Goal: Task Accomplishment & Management: Manage account settings

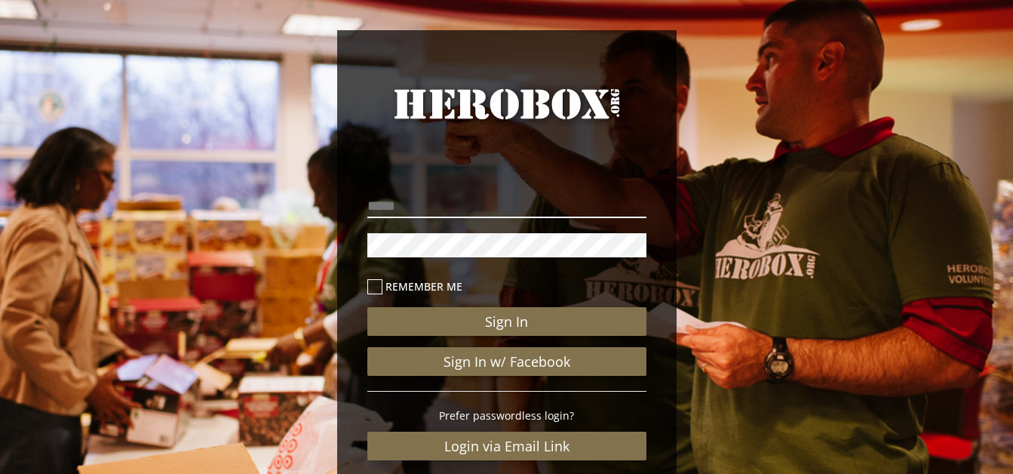
click at [499, 214] on input "email" at bounding box center [506, 206] width 279 height 24
type input "**********"
click at [367, 307] on button "Sign In" at bounding box center [506, 321] width 279 height 29
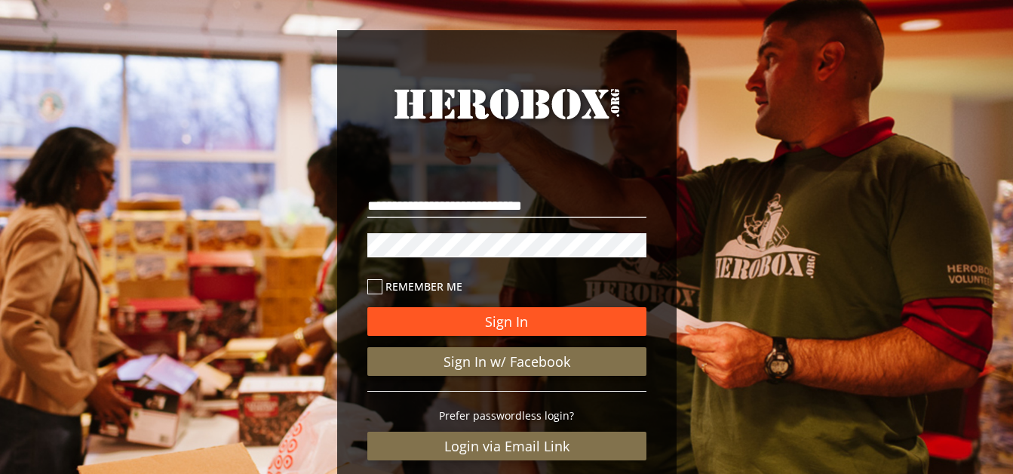
click at [481, 312] on button "Sign In" at bounding box center [506, 321] width 279 height 29
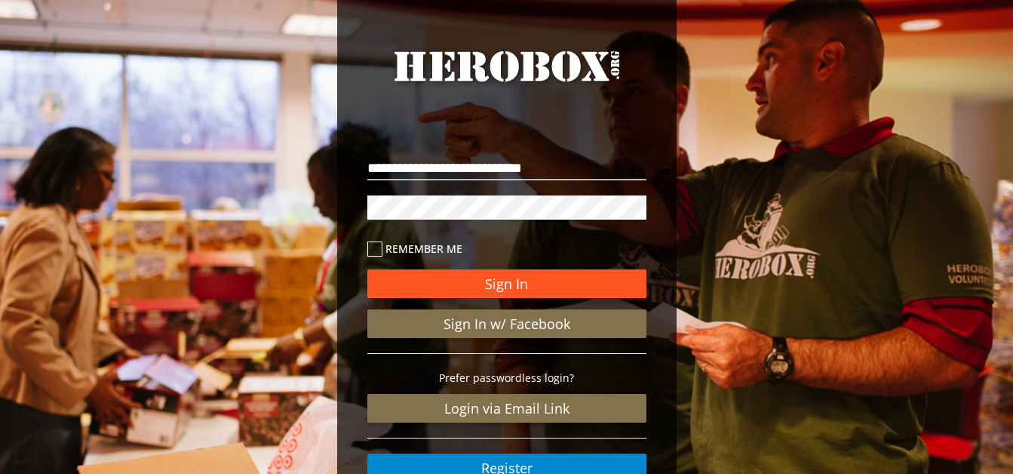
scroll to position [40, 0]
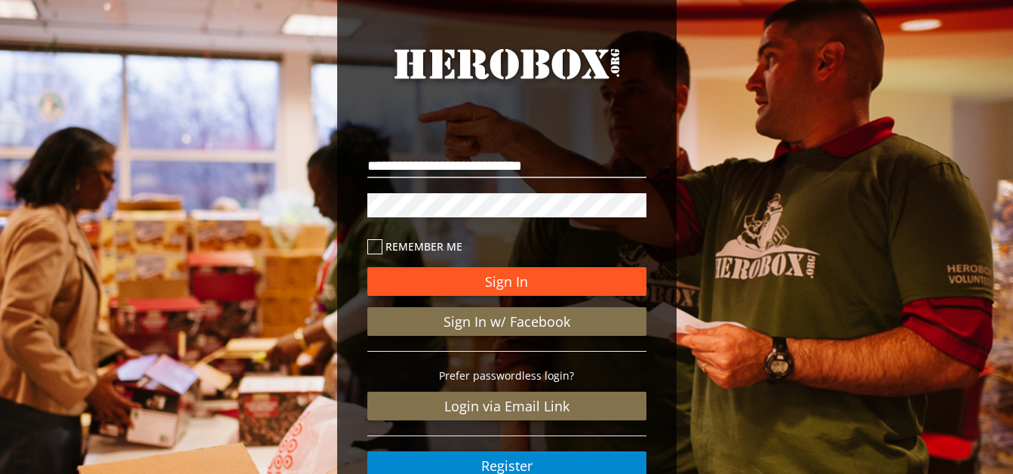
click at [428, 272] on button "Sign In" at bounding box center [506, 281] width 279 height 29
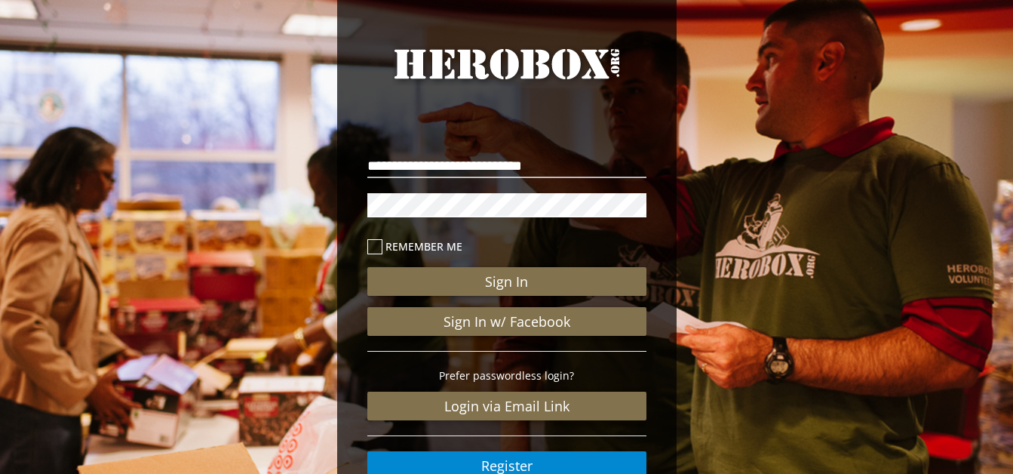
click at [384, 247] on label "Remember me" at bounding box center [506, 246] width 279 height 17
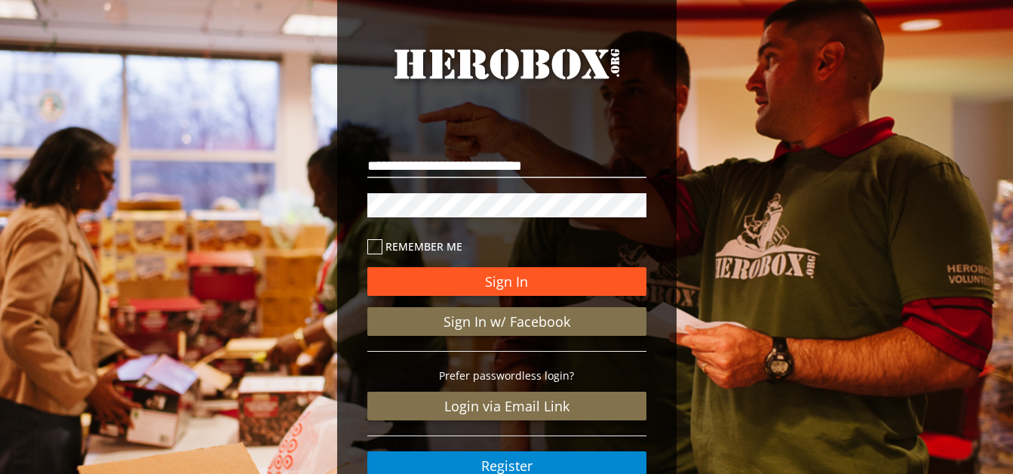
click at [434, 278] on button "Sign In" at bounding box center [506, 281] width 279 height 29
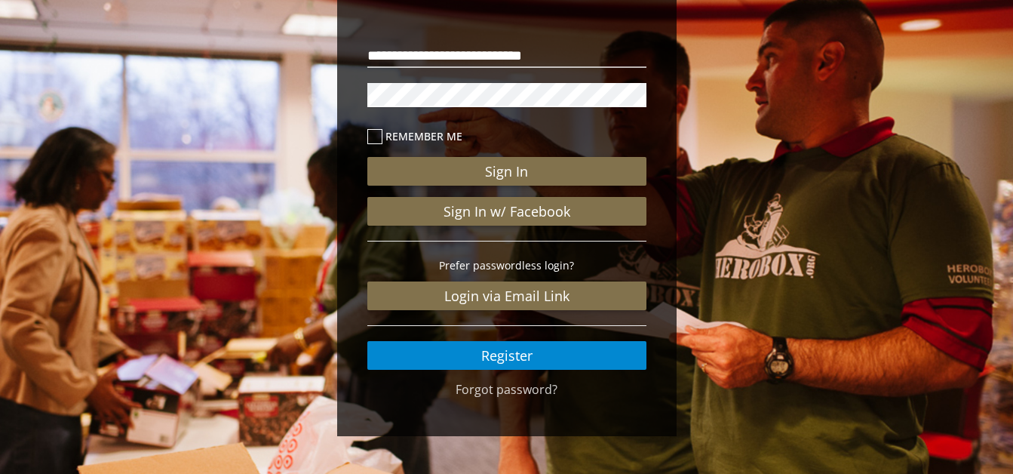
scroll to position [0, 0]
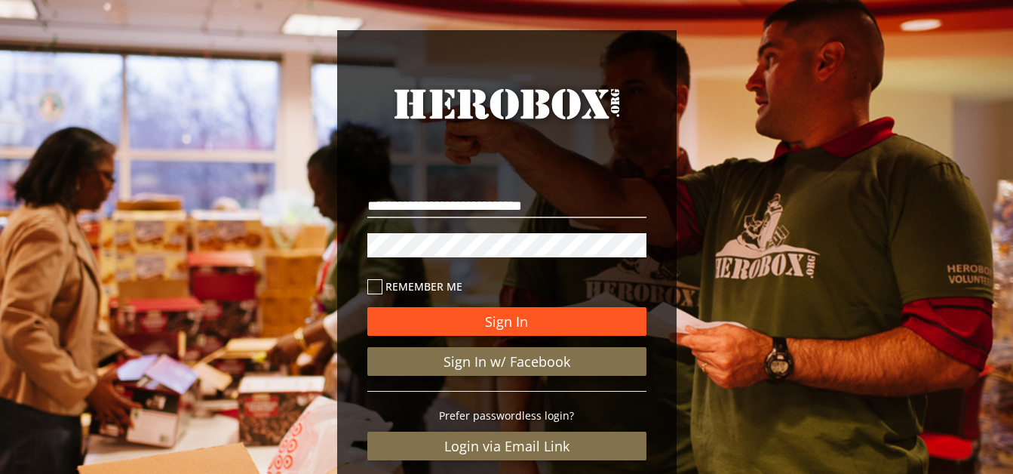
click at [428, 315] on button "Sign In" at bounding box center [506, 321] width 279 height 29
